Goal: Transaction & Acquisition: Subscribe to service/newsletter

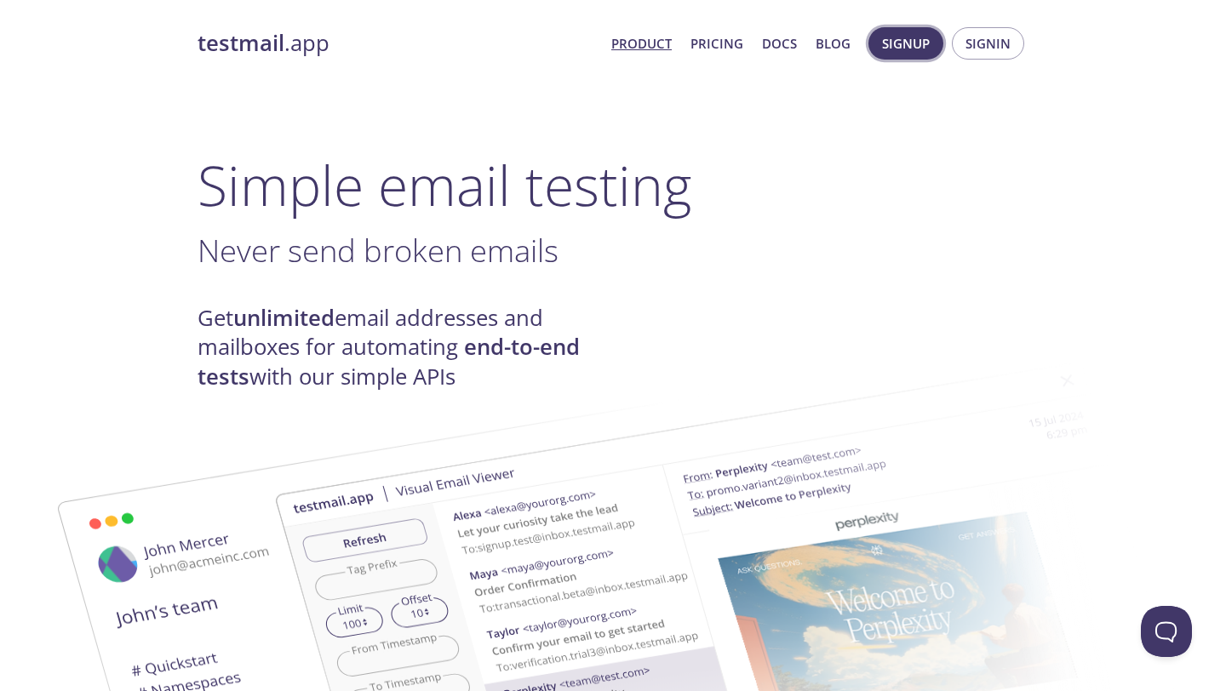
click at [921, 49] on span "Signup" at bounding box center [906, 43] width 48 height 22
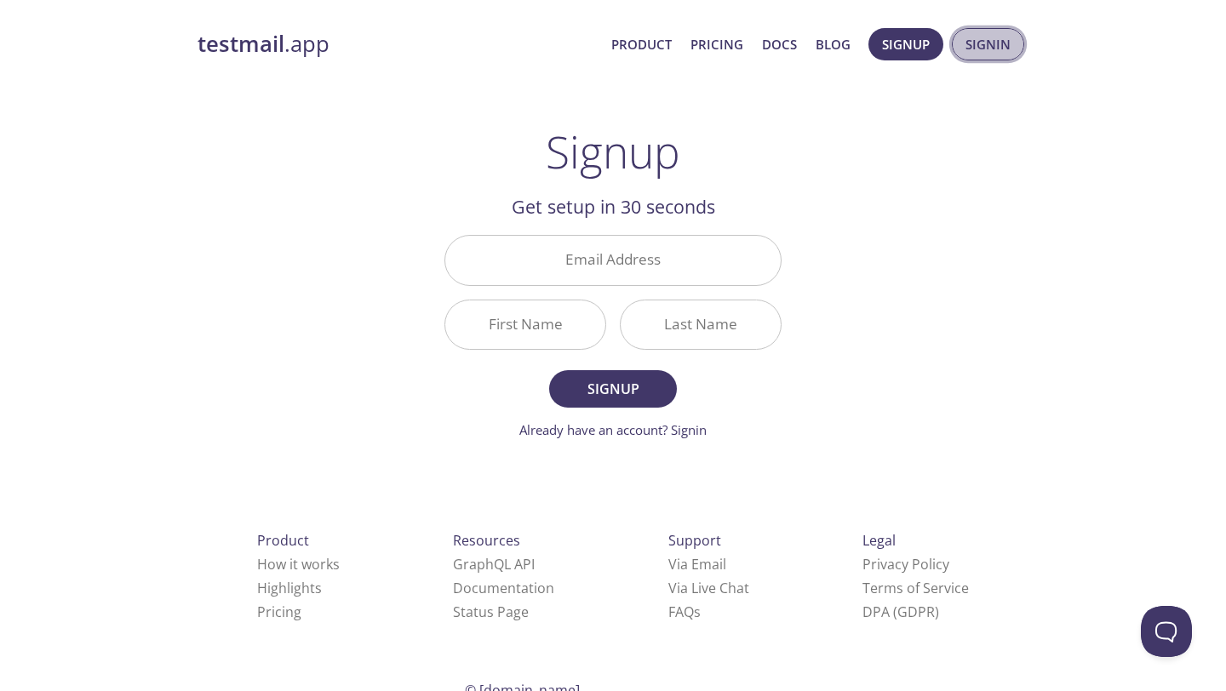
click at [984, 59] on button "Signin" at bounding box center [988, 44] width 72 height 32
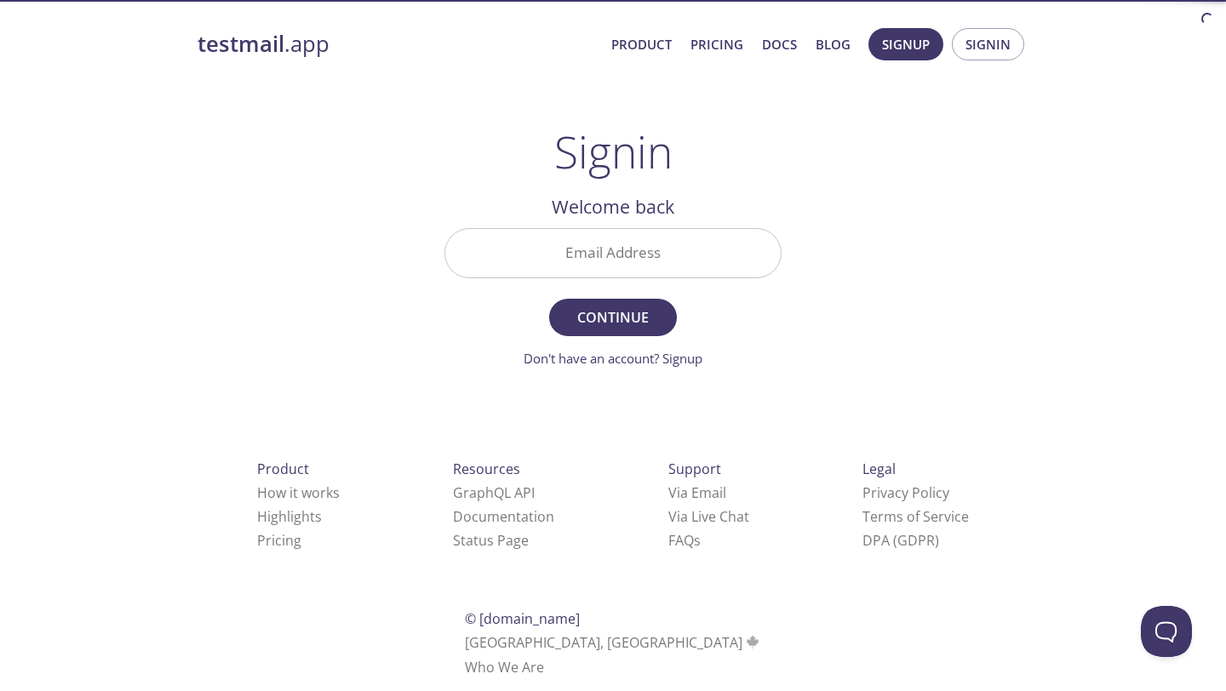
click at [650, 233] on input "Email Address" at bounding box center [612, 253] width 335 height 49
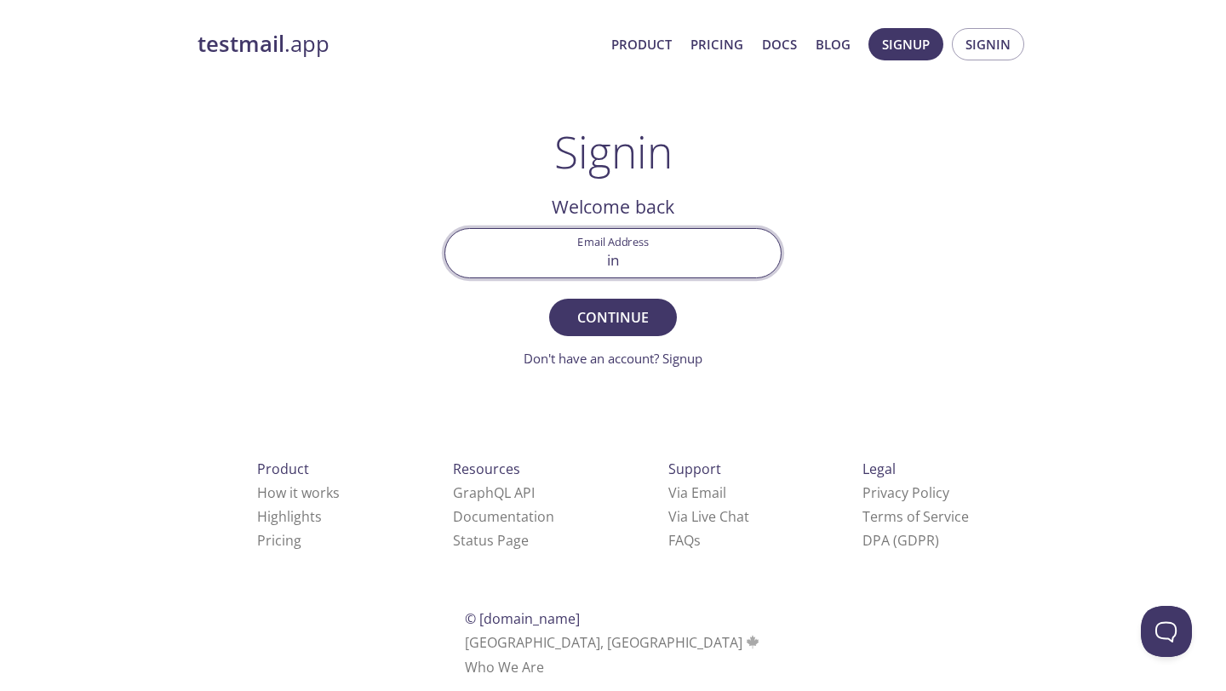
type input "[EMAIL_ADDRESS][DOMAIN_NAME]"
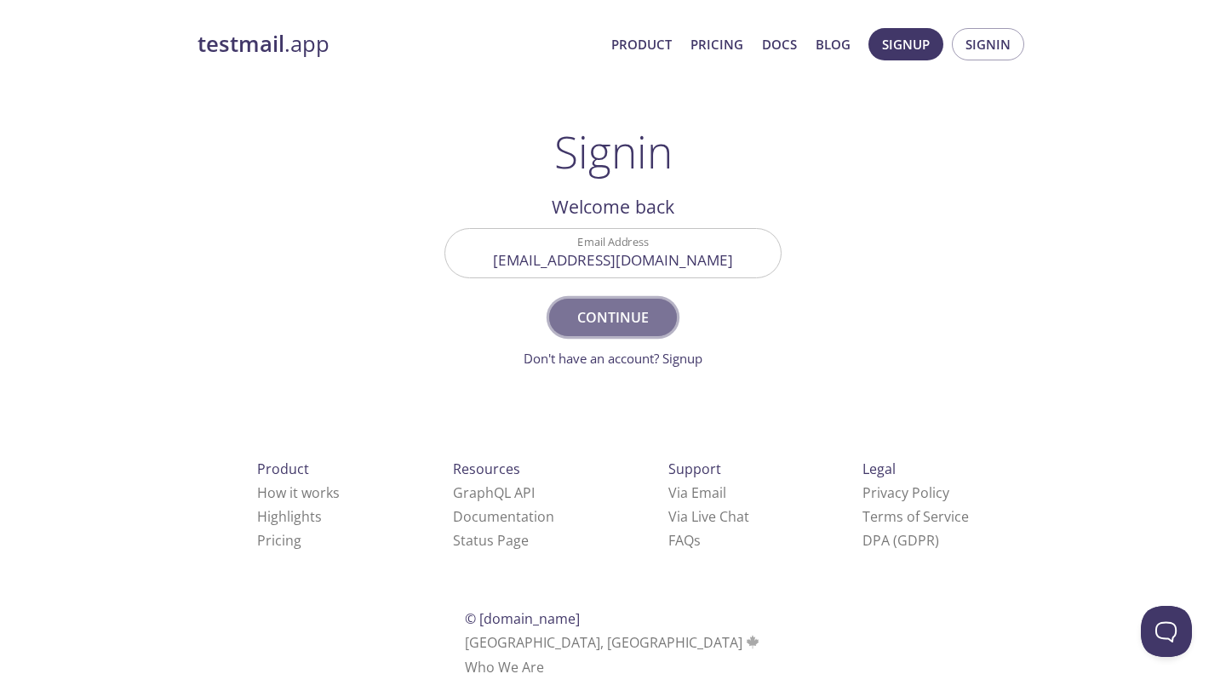
click at [586, 325] on span "Continue" at bounding box center [613, 318] width 90 height 24
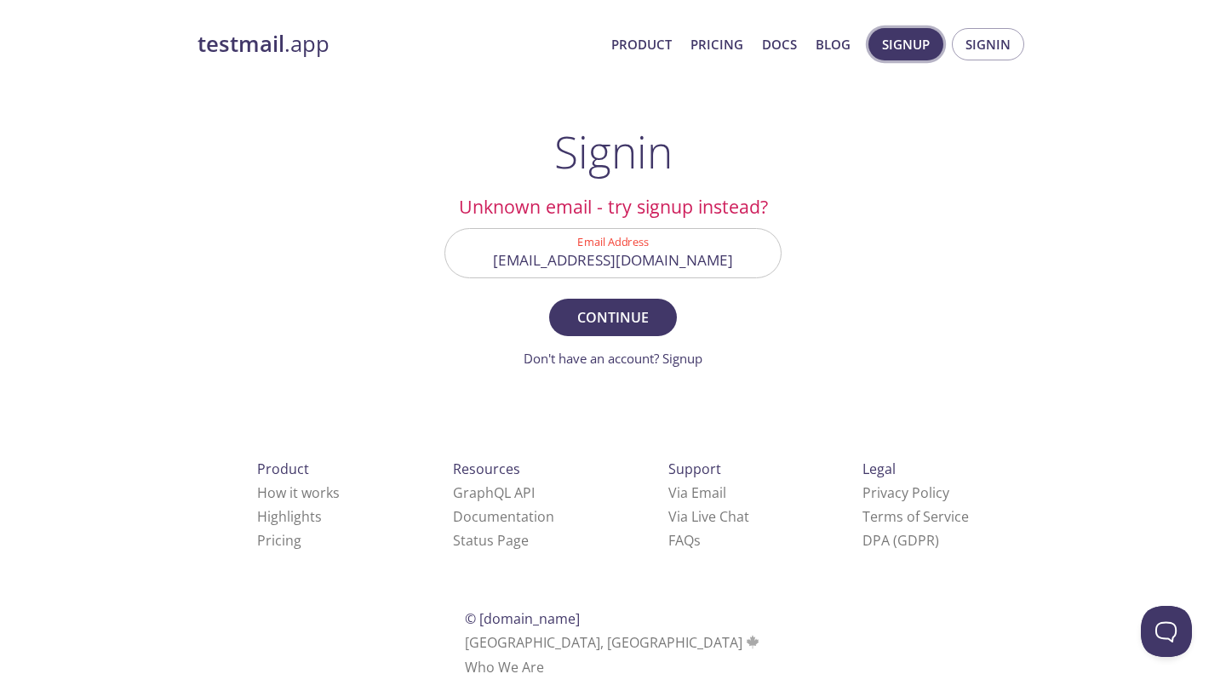
click at [919, 50] on span "Signup" at bounding box center [906, 44] width 48 height 22
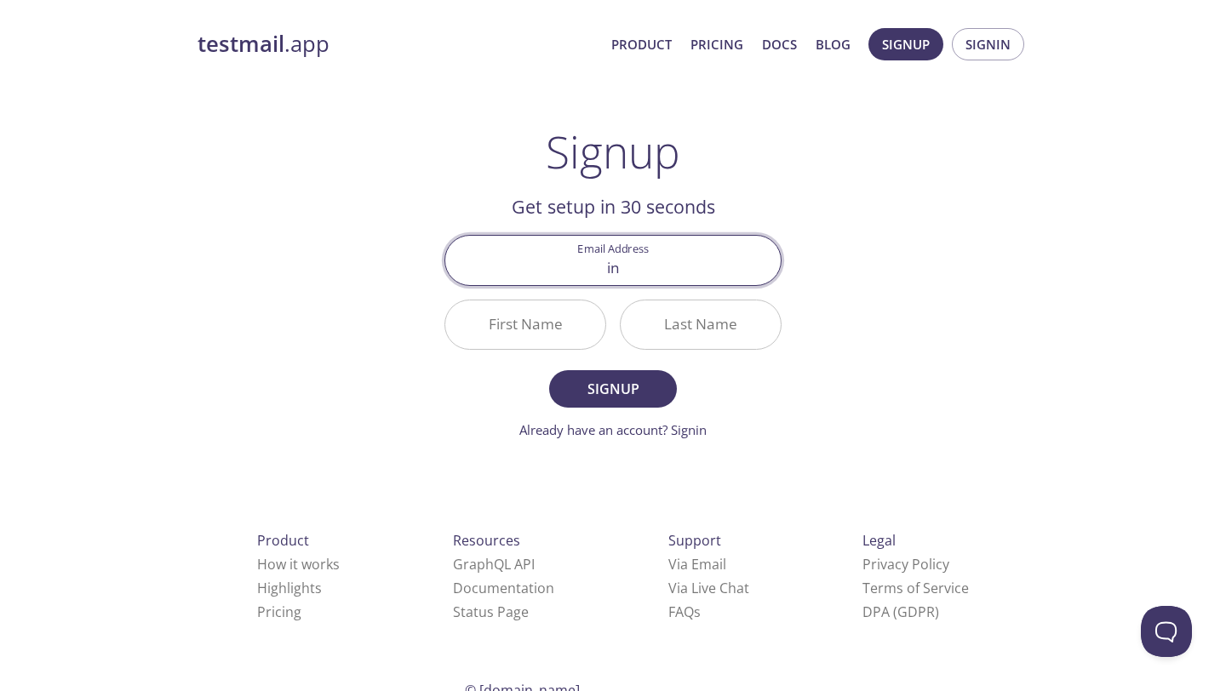
type input "[EMAIL_ADDRESS][DOMAIN_NAME]"
click at [543, 322] on input "First Name" at bounding box center [525, 325] width 160 height 49
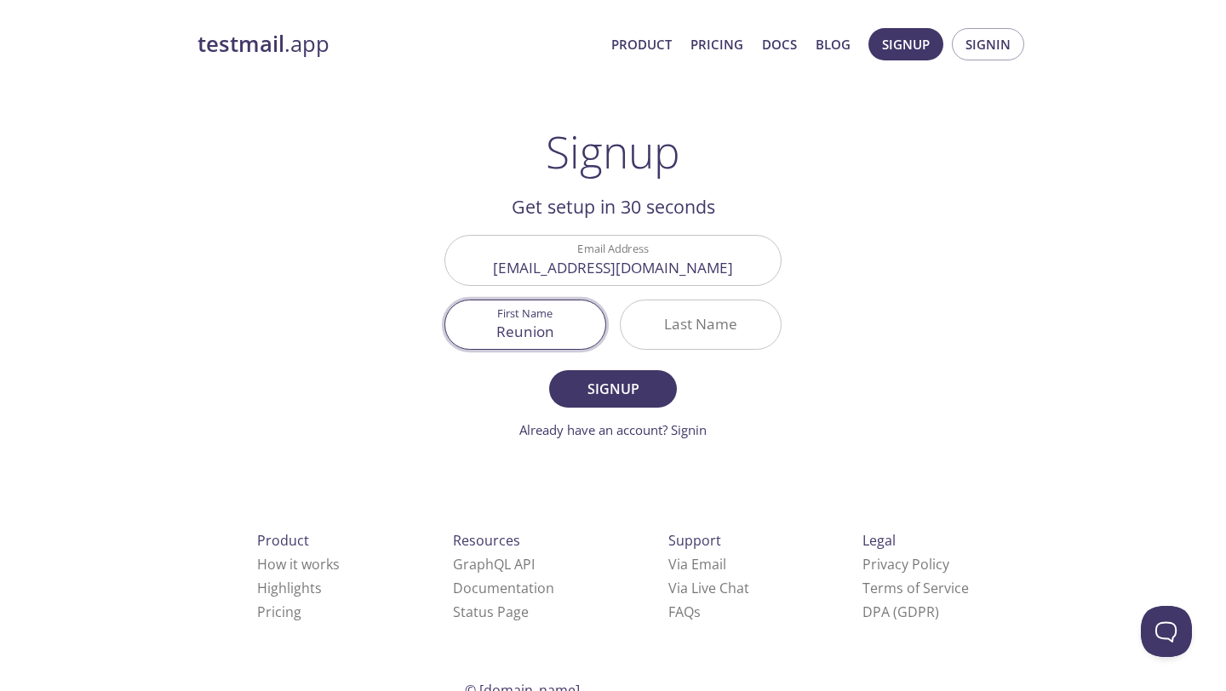
type input "Reunion"
type input "s"
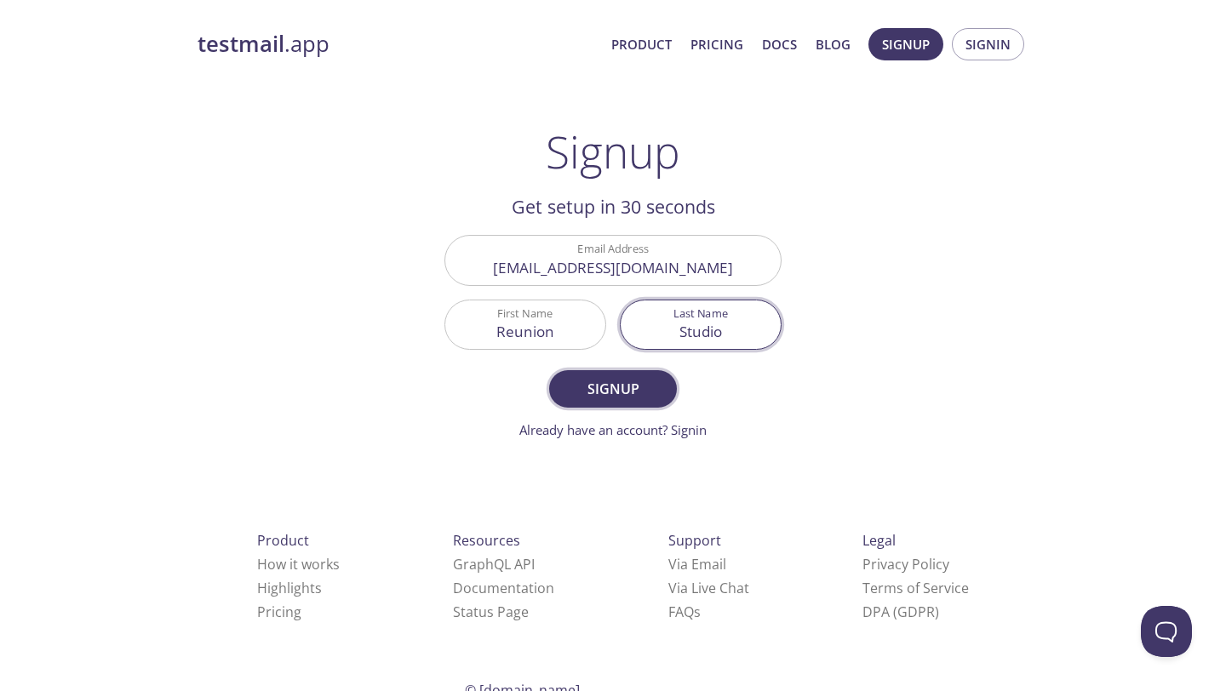
type input "Studio"
click at [594, 392] on span "Signup" at bounding box center [613, 389] width 90 height 24
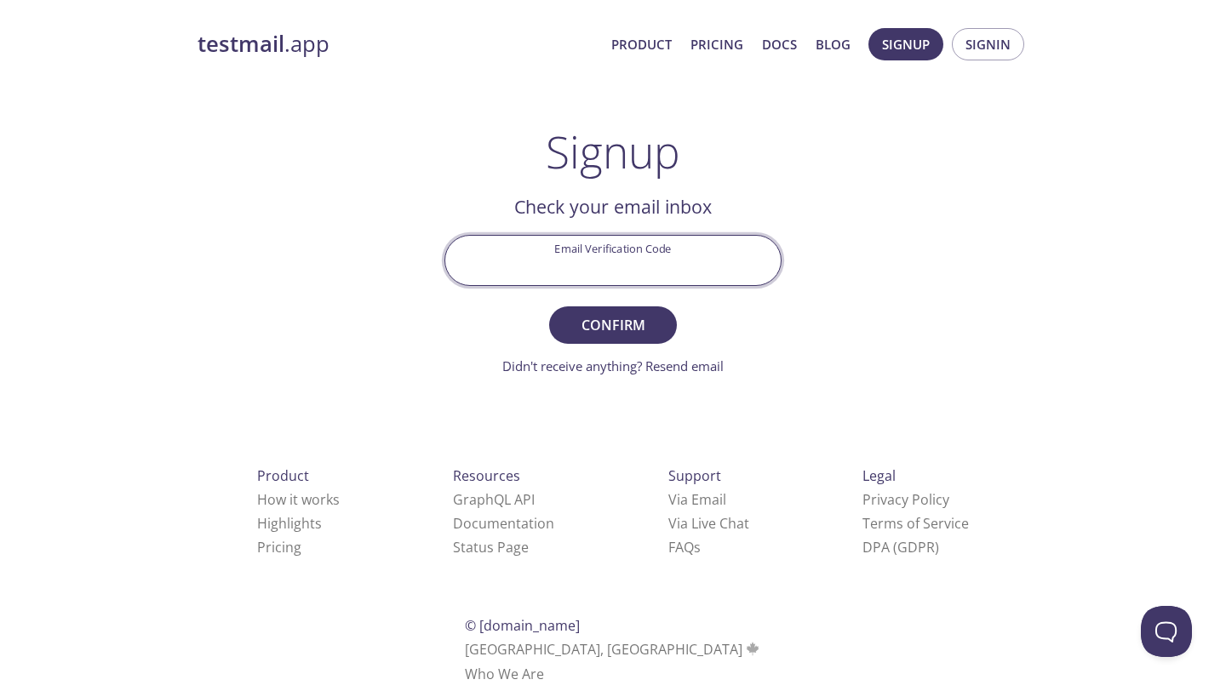
click at [587, 277] on input "Email Verification Code" at bounding box center [612, 260] width 335 height 49
type input "566462"
click at [603, 321] on span "Confirm" at bounding box center [613, 325] width 90 height 24
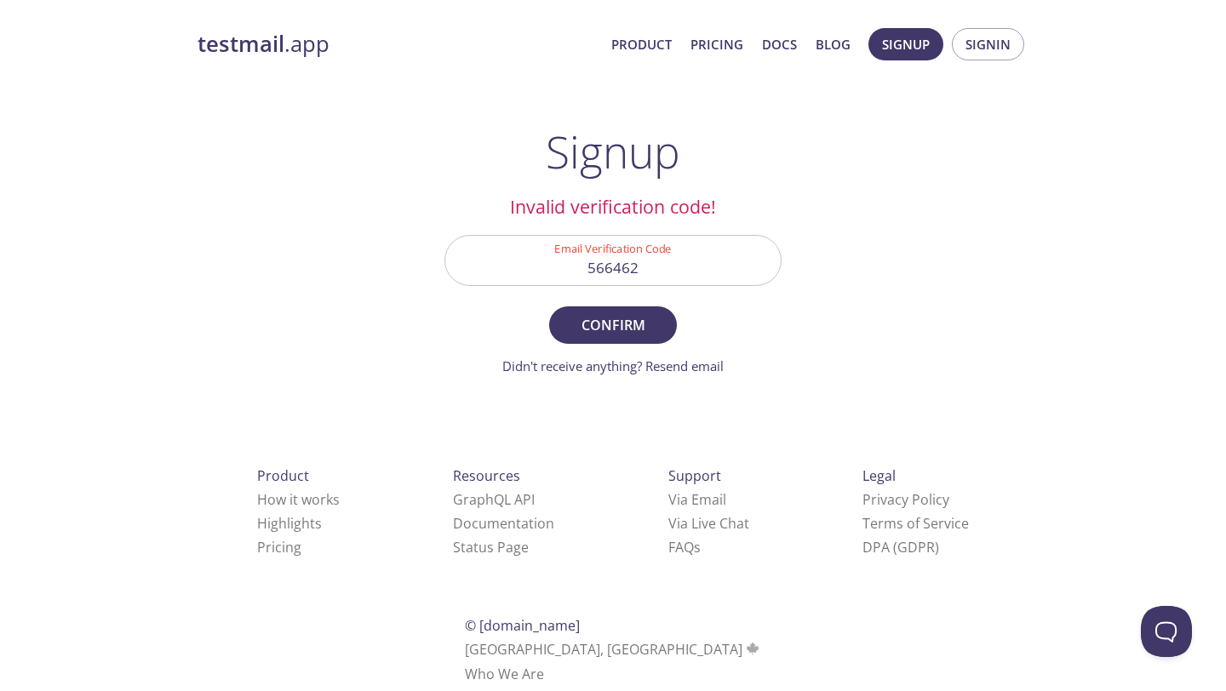
click at [652, 278] on input "566462" at bounding box center [612, 260] width 335 height 49
click at [457, 300] on form "Email Verification Code Confirm Didn't receive anything? Resend email" at bounding box center [612, 305] width 337 height 140
click at [561, 368] on link "Didn't receive anything? Resend email" at bounding box center [612, 366] width 221 height 17
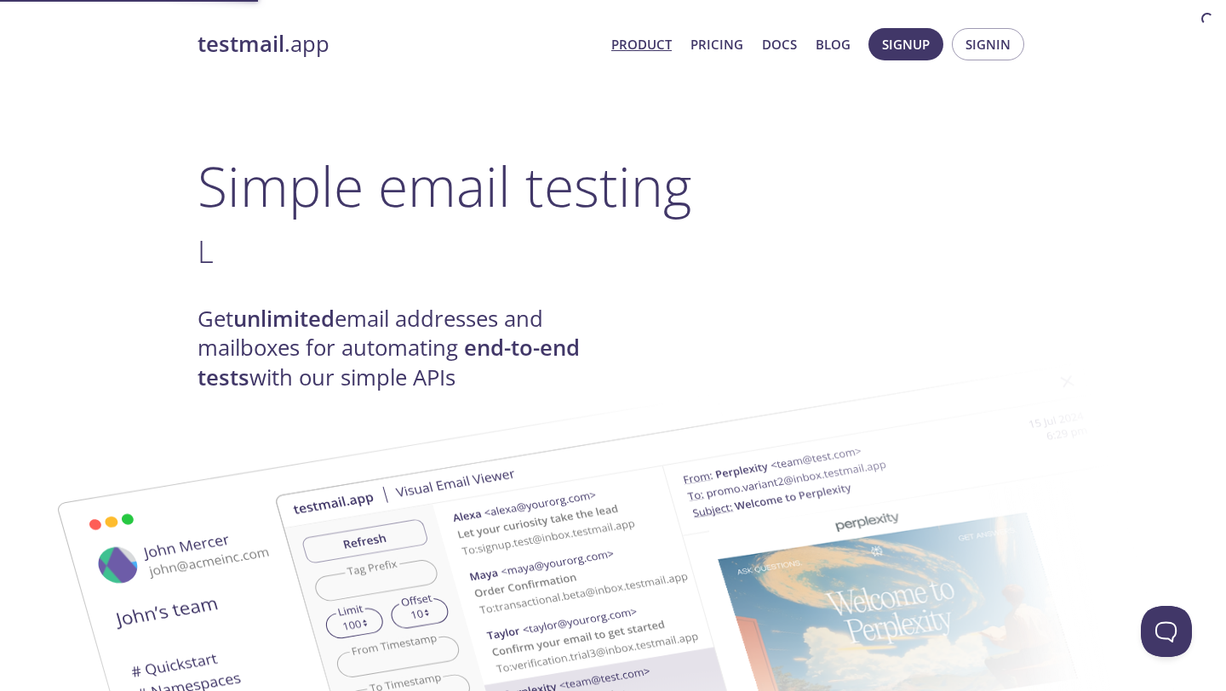
scroll to position [1, 0]
